Goal: Task Accomplishment & Management: Manage account settings

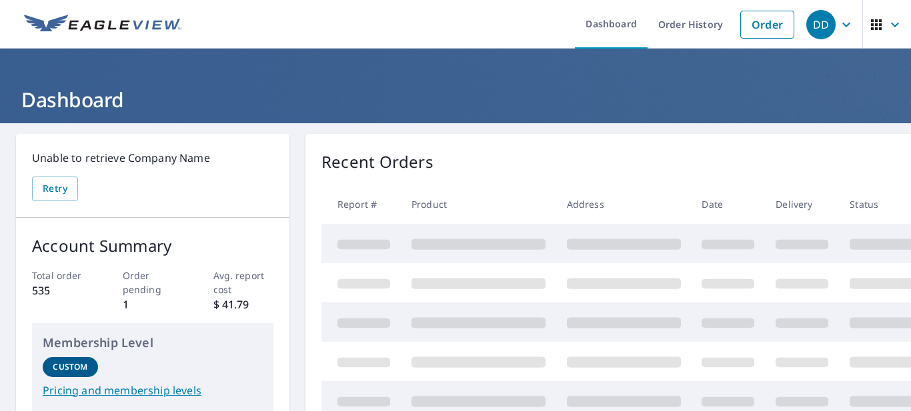
scroll to position [31, 0]
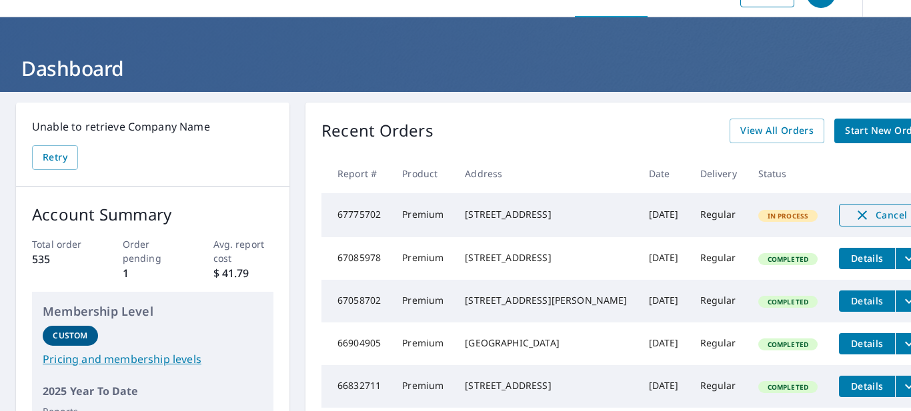
click at [853, 221] on span "Cancel" at bounding box center [880, 215] width 55 height 16
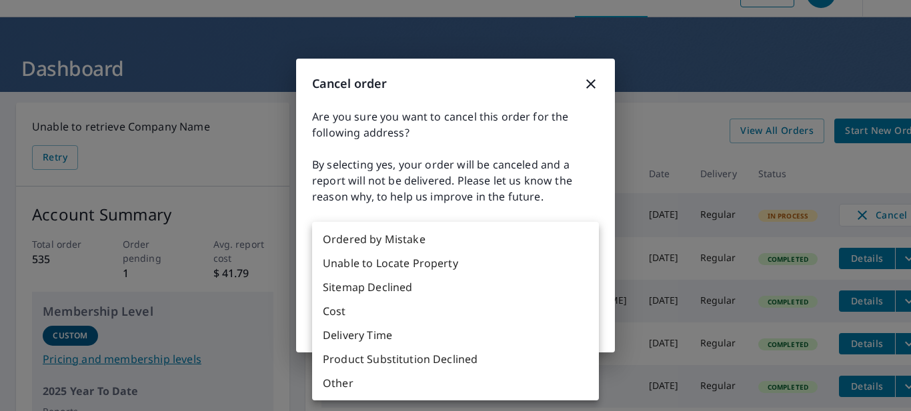
click at [581, 269] on body "DD DD Dashboard Order History Order DD Dashboard Unable to retrieve Company Nam…" at bounding box center [455, 205] width 911 height 411
click at [342, 383] on li "Other" at bounding box center [455, 383] width 287 height 24
type input "36"
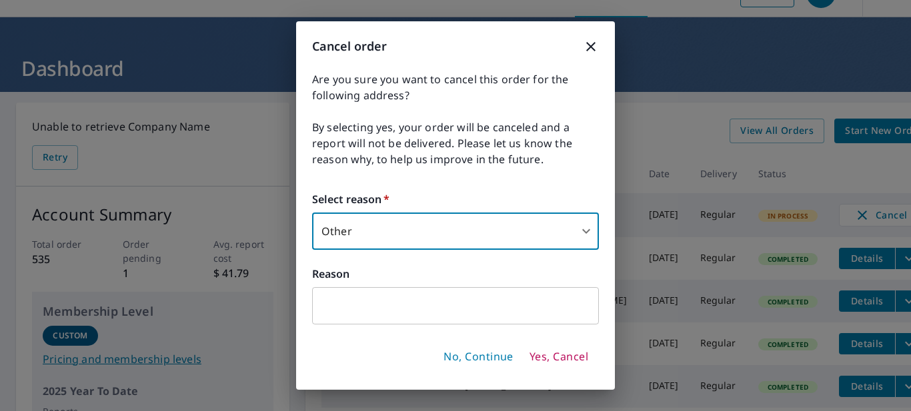
click at [540, 304] on input "text" at bounding box center [455, 305] width 287 height 37
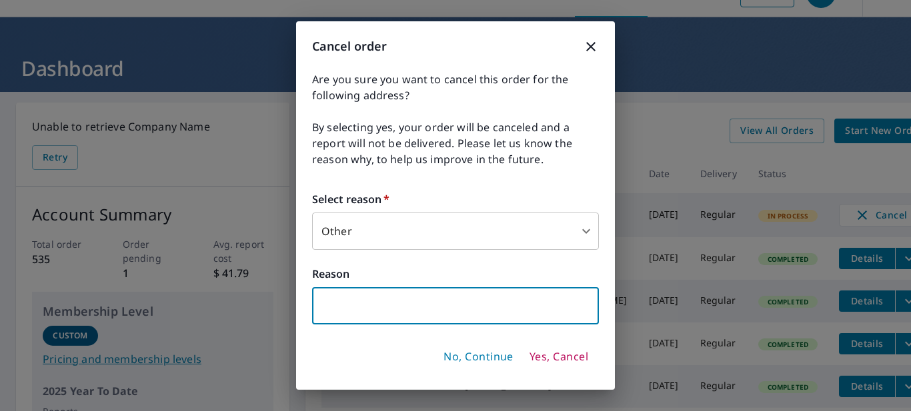
type input "I"
click at [587, 231] on body "DD DD Dashboard Order History Order DD Dashboard Unable to retrieve Company Nam…" at bounding box center [455, 205] width 911 height 411
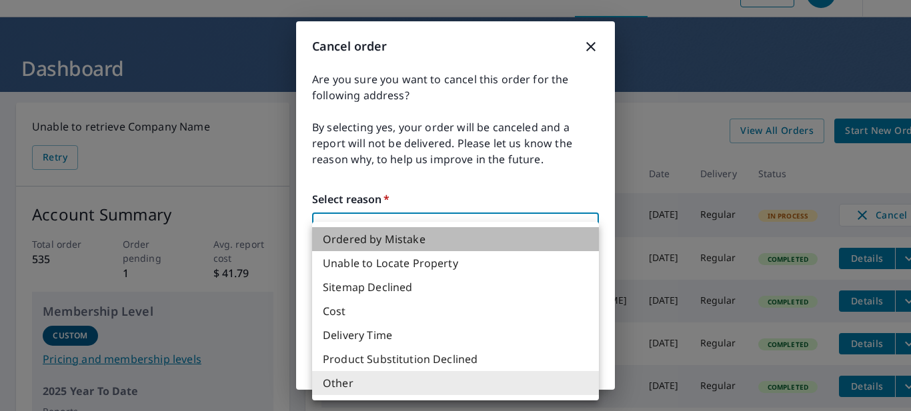
click at [364, 238] on li "Ordered by Mistake" at bounding box center [455, 239] width 287 height 24
type input "30"
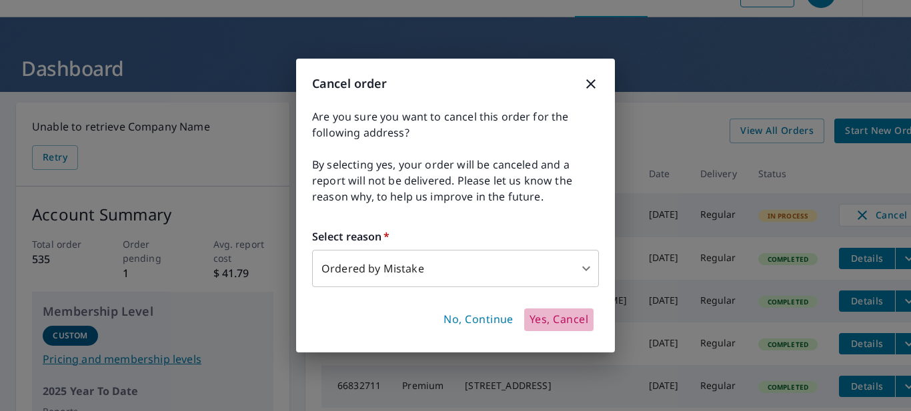
click at [558, 317] on span "Yes, Cancel" at bounding box center [558, 320] width 59 height 15
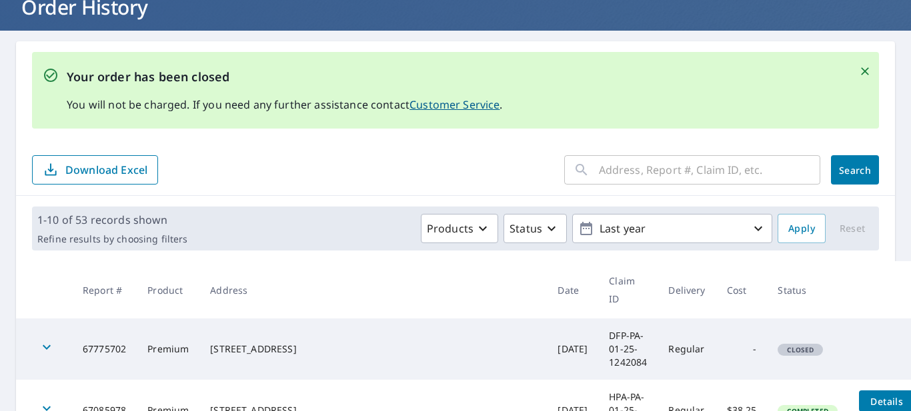
scroll to position [98, 0]
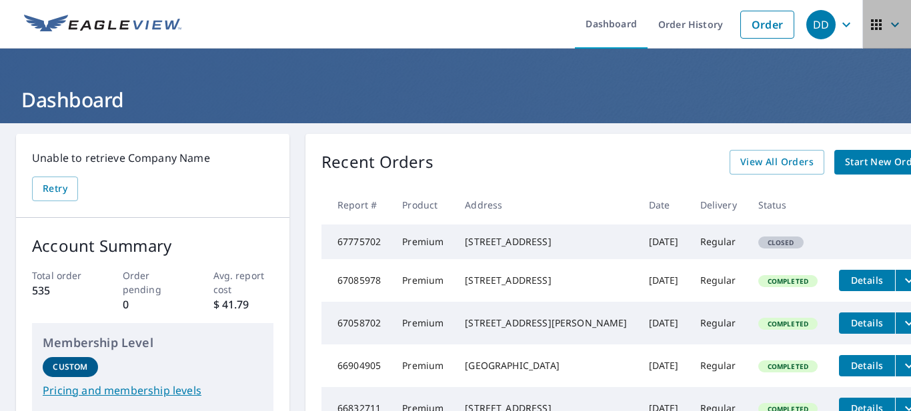
click at [891, 26] on icon "button" at bounding box center [895, 24] width 8 height 5
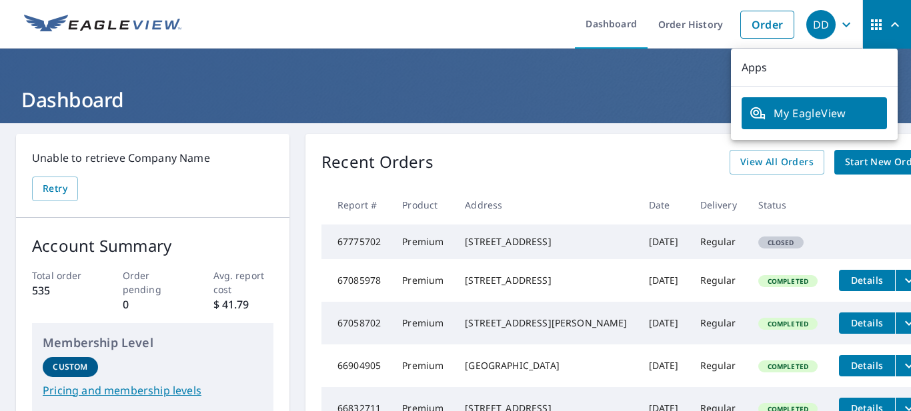
click at [515, 12] on ul "Dashboard Order History Order" at bounding box center [494, 24] width 611 height 49
